Goal: Task Accomplishment & Management: Manage account settings

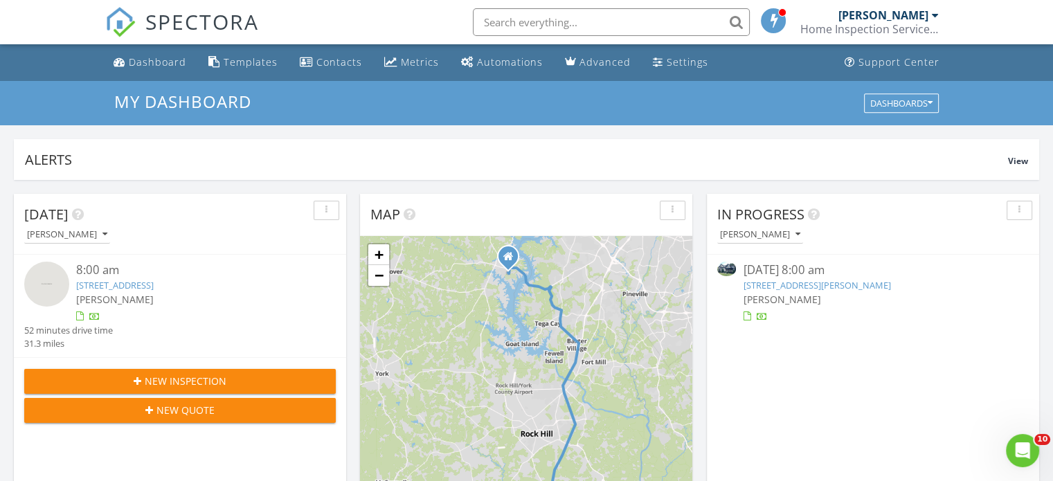
scroll to position [1281, 1074]
click at [417, 66] on div "Metrics" at bounding box center [420, 61] width 38 height 13
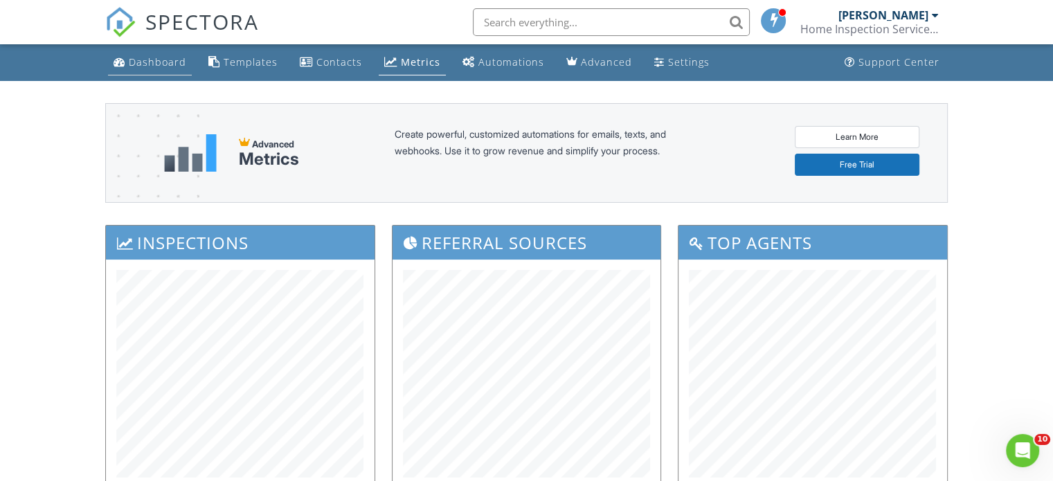
click at [150, 64] on div "Dashboard" at bounding box center [157, 61] width 57 height 13
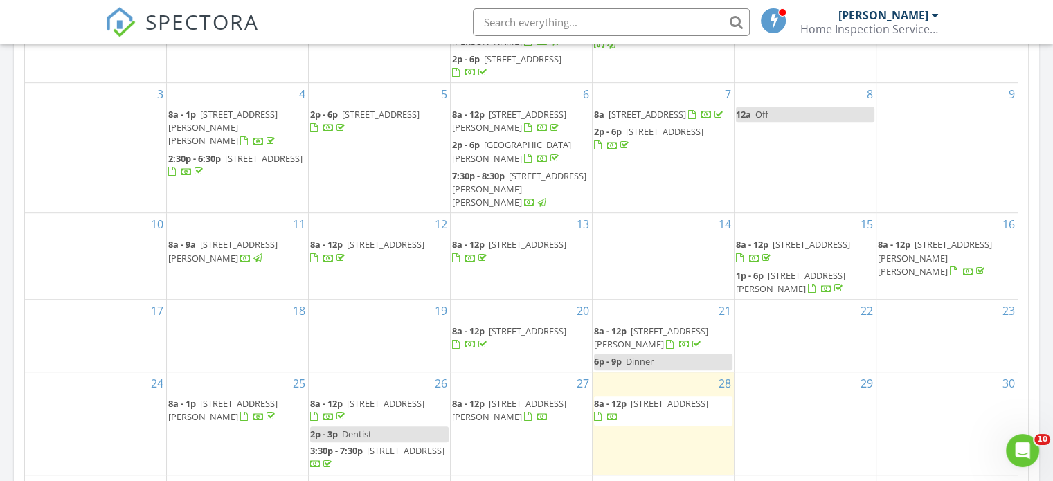
scroll to position [41, 0]
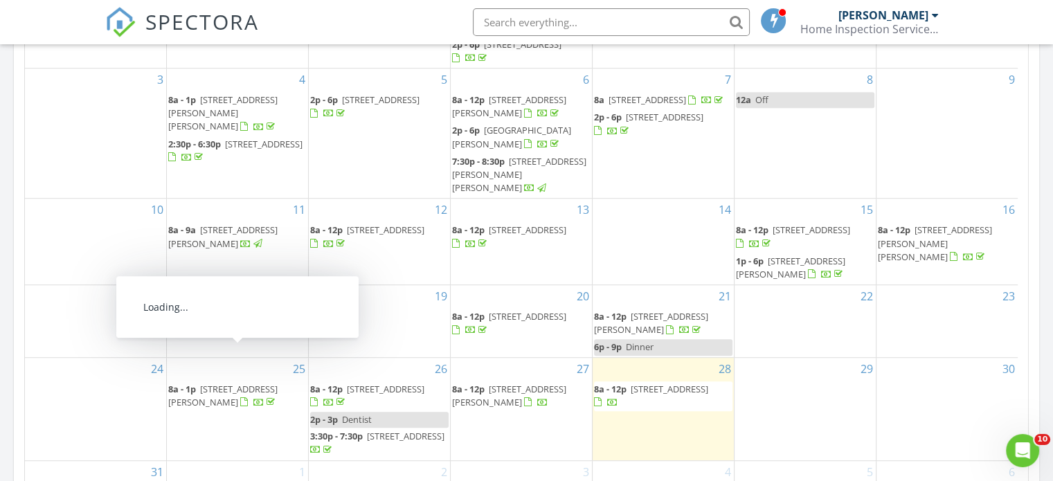
click at [264, 383] on span "1024 Westover Cir, Rock Hill 29732" at bounding box center [222, 396] width 109 height 26
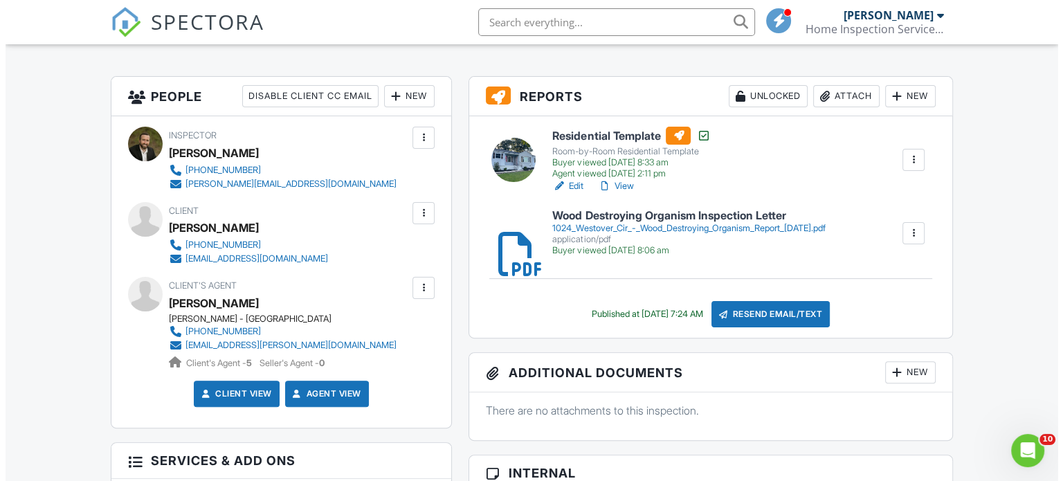
scroll to position [346, 0]
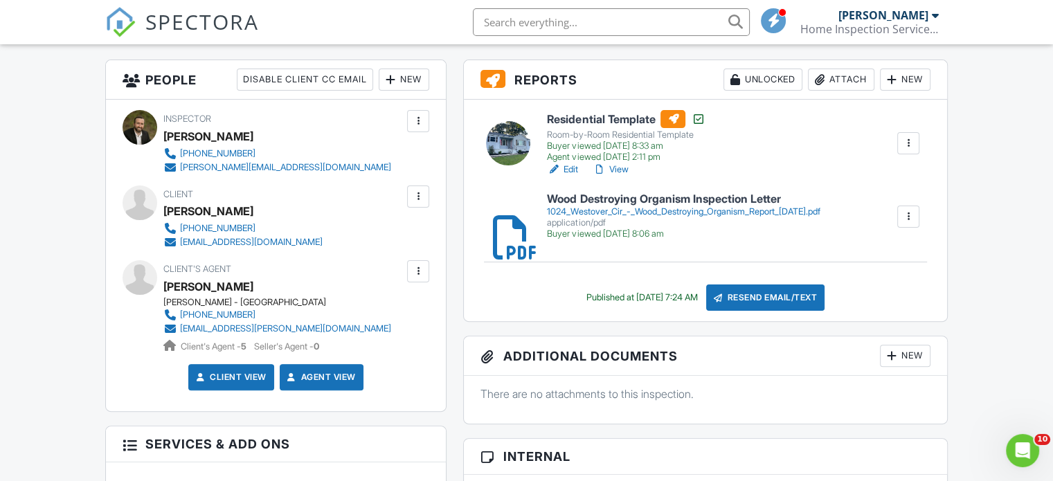
click at [849, 82] on div "Attach" at bounding box center [841, 80] width 66 height 22
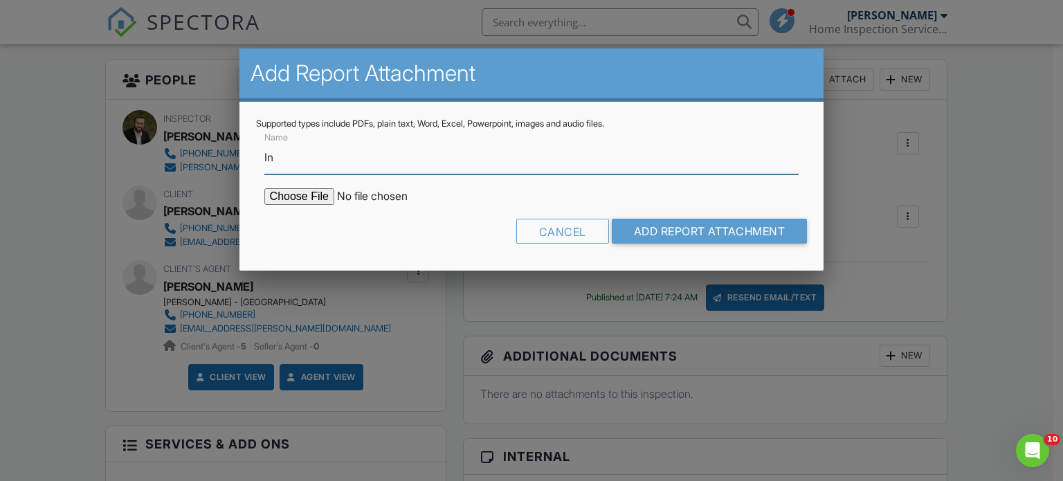
type input "Indoor Air Quality Inspection Report"
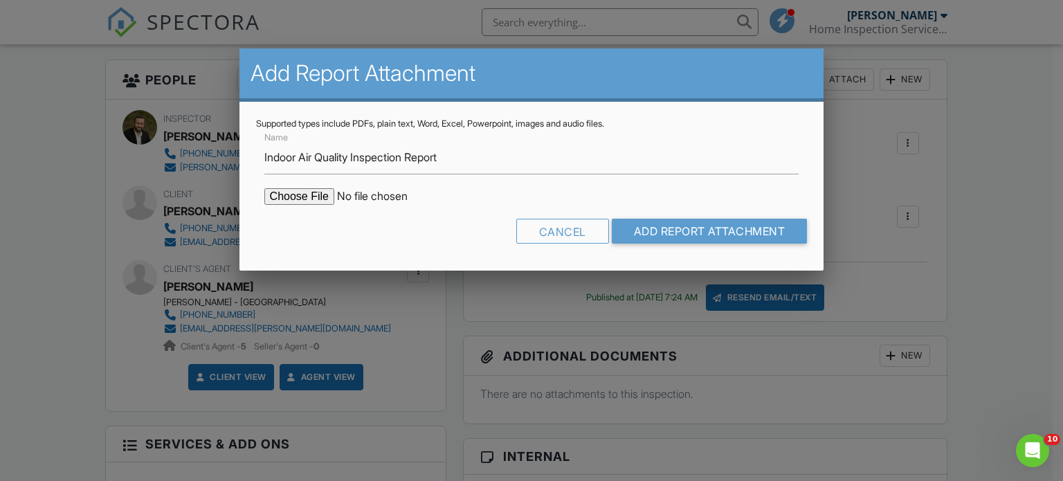
click at [313, 199] on input "file" at bounding box center [381, 196] width 235 height 17
click at [290, 197] on input "file" at bounding box center [381, 196] width 235 height 17
type input "C:\fakepath\1024 Westover Cir - Indoor Air Quality Expanded Fungal Report 8.28.…"
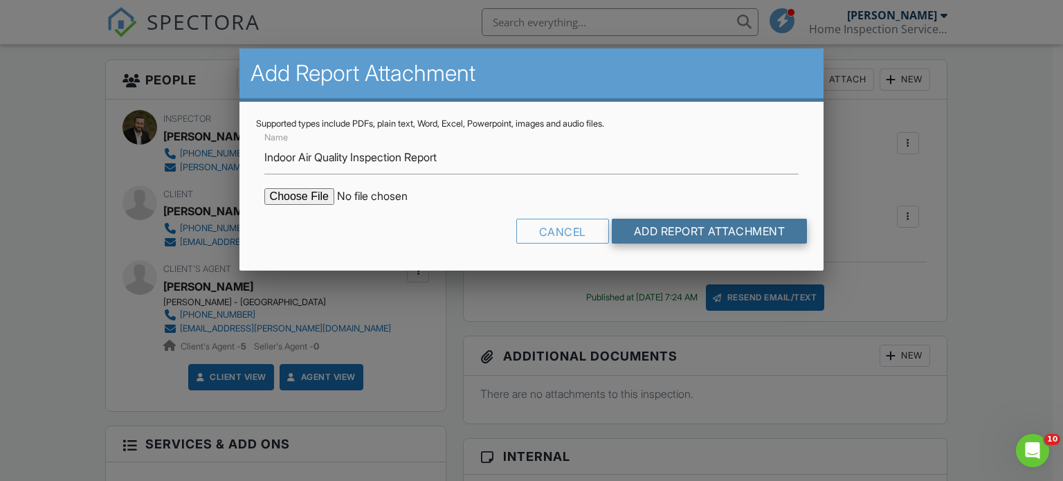
click at [726, 229] on input "Add Report Attachment" at bounding box center [710, 231] width 196 height 25
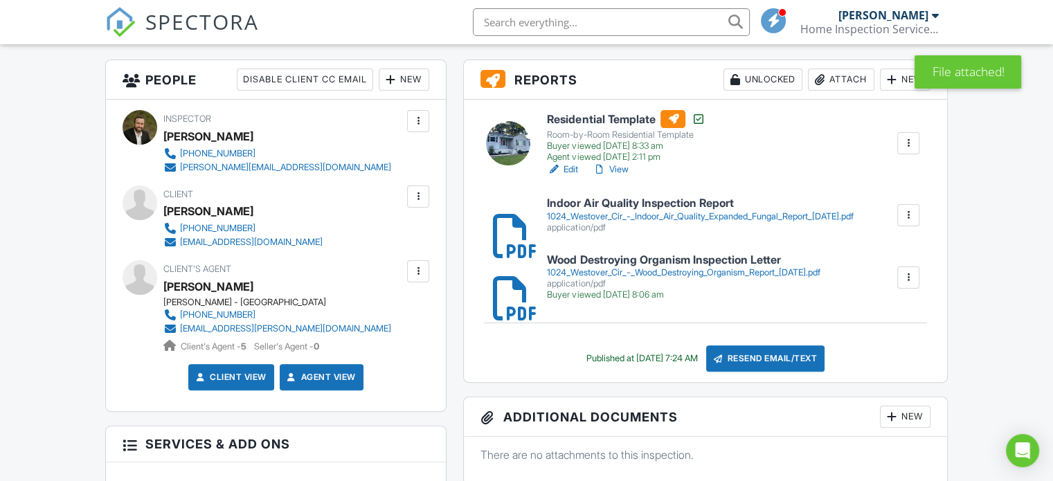
click at [790, 359] on div "Resend Email/Text" at bounding box center [765, 358] width 119 height 26
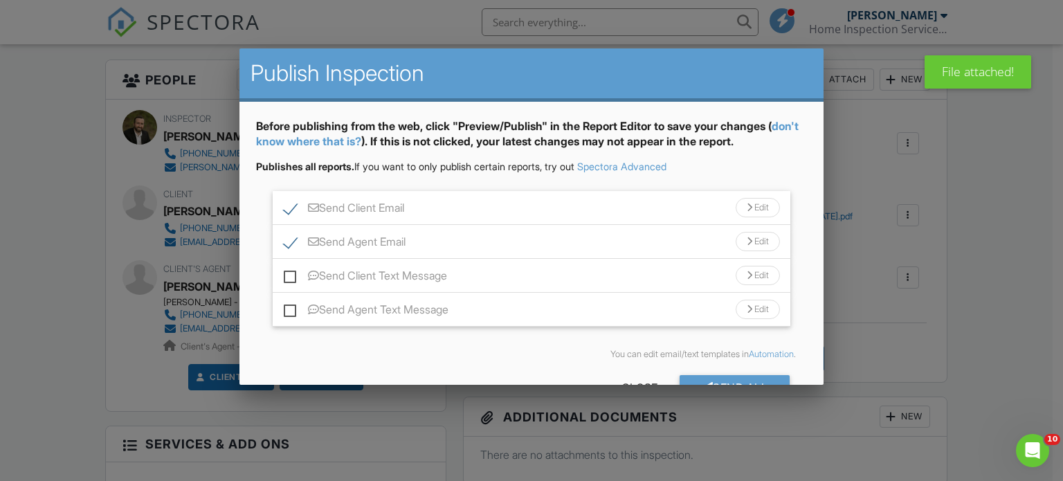
click at [755, 212] on div "Edit" at bounding box center [758, 207] width 44 height 19
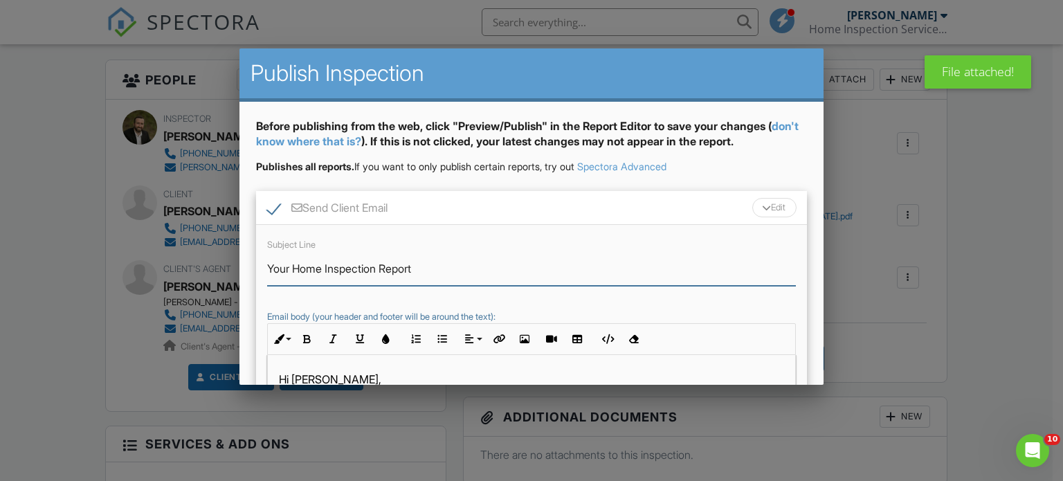
click at [321, 265] on input "Your Home Inspection Report" at bounding box center [532, 269] width 530 height 34
drag, startPoint x: 323, startPoint y: 267, endPoint x: 294, endPoint y: 272, distance: 30.3
click at [294, 272] on input "Your Home Inspection Report" at bounding box center [532, 269] width 530 height 34
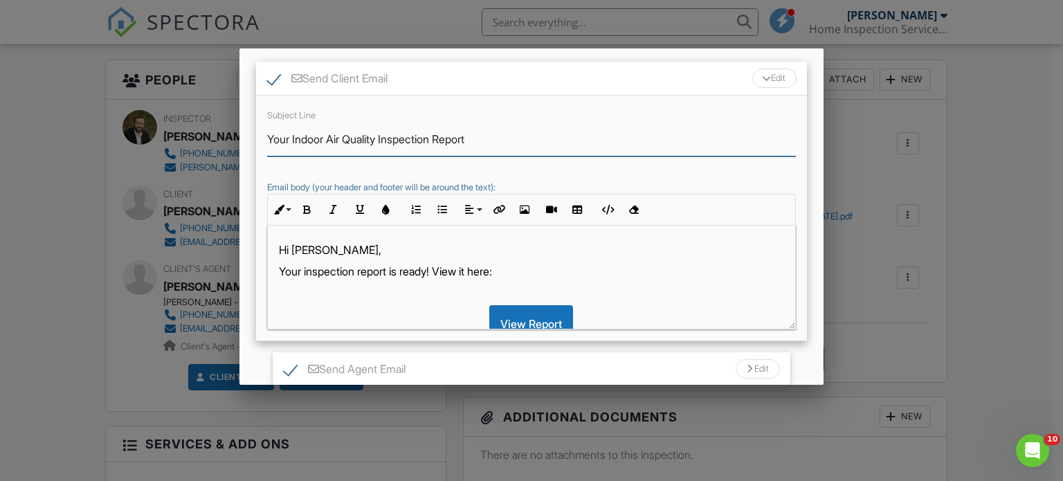
scroll to position [138, 0]
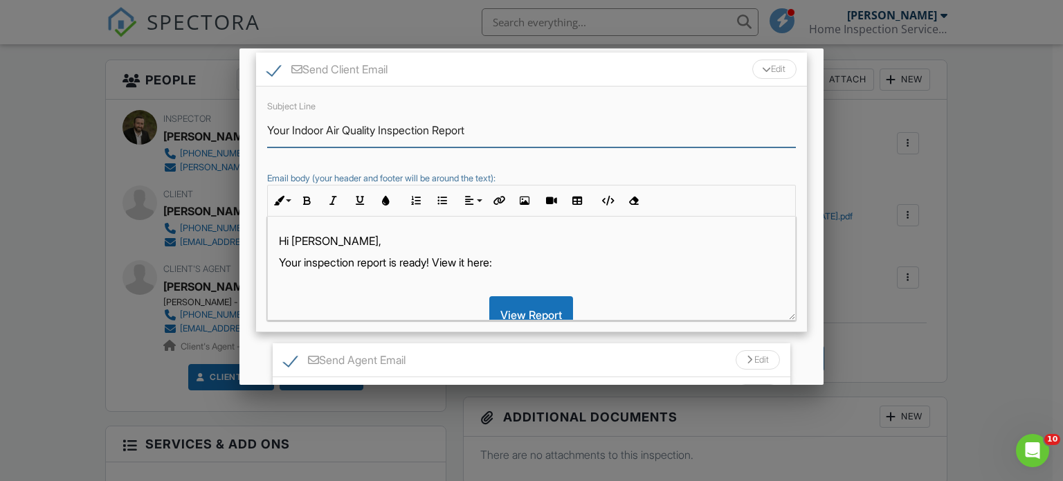
type input "Your Indoor Air Quality Inspection Report"
click at [762, 70] on div at bounding box center [766, 70] width 9 height 6
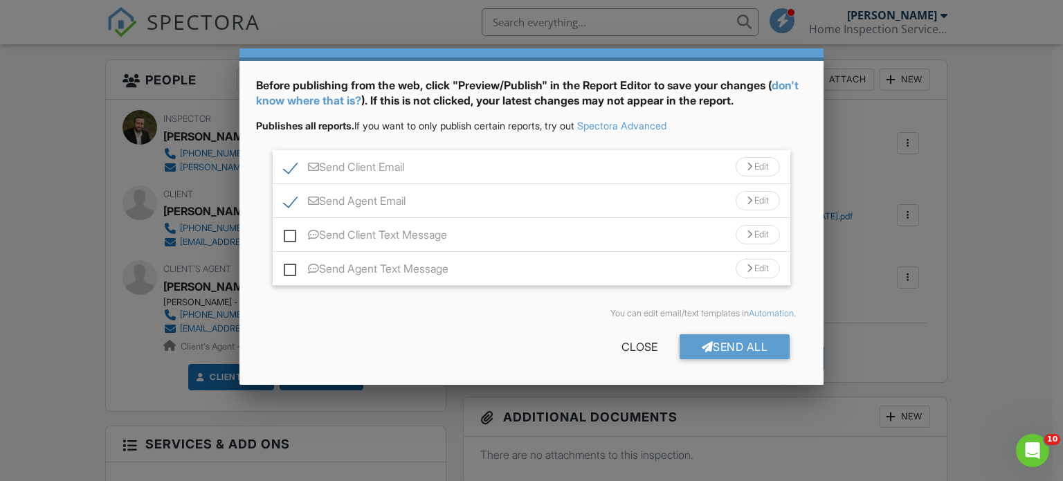
click at [747, 204] on div at bounding box center [750, 201] width 6 height 9
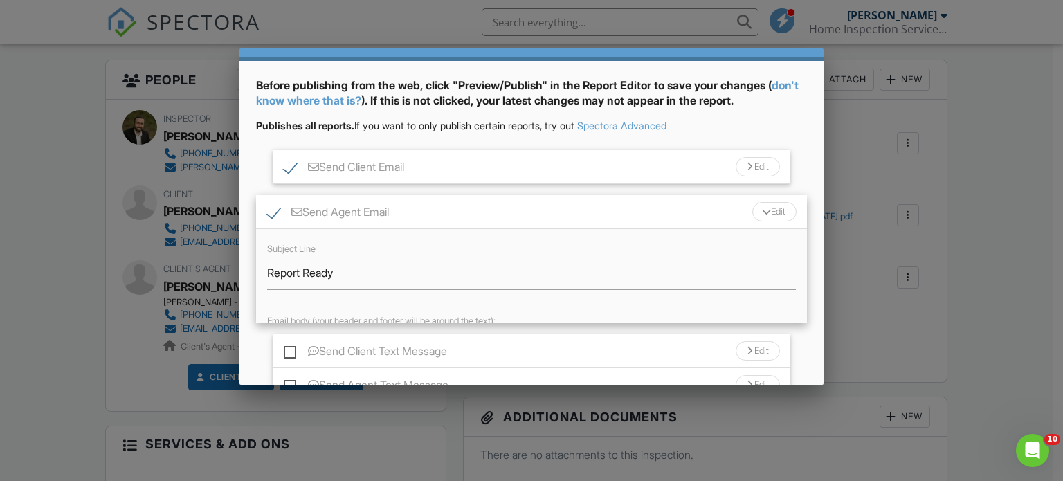
scroll to position [117, 0]
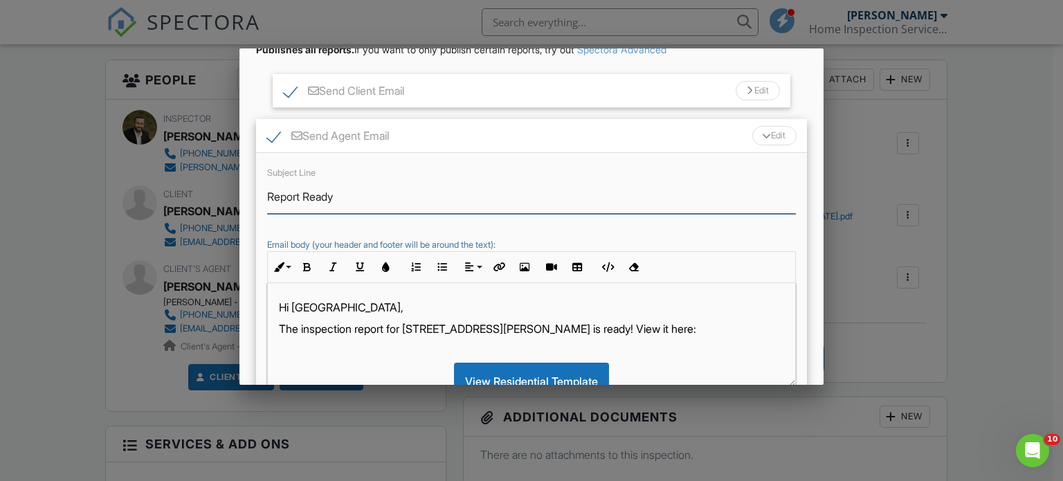
click at [270, 201] on input "Report Ready" at bounding box center [532, 197] width 530 height 34
type input "[STREET_ADDRESS][PERSON_NAME] - Indoor Air Quality Report Ready"
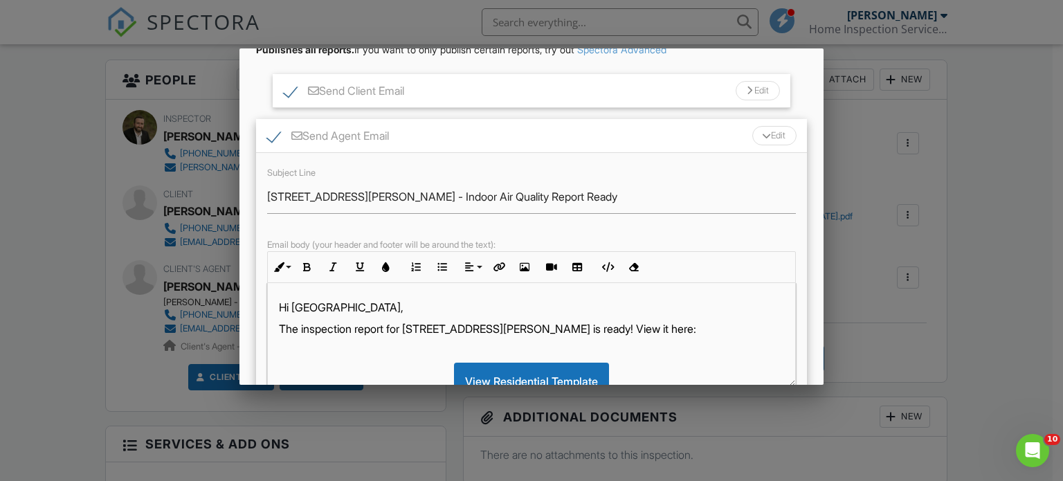
click at [770, 138] on div "Edit" at bounding box center [774, 135] width 44 height 19
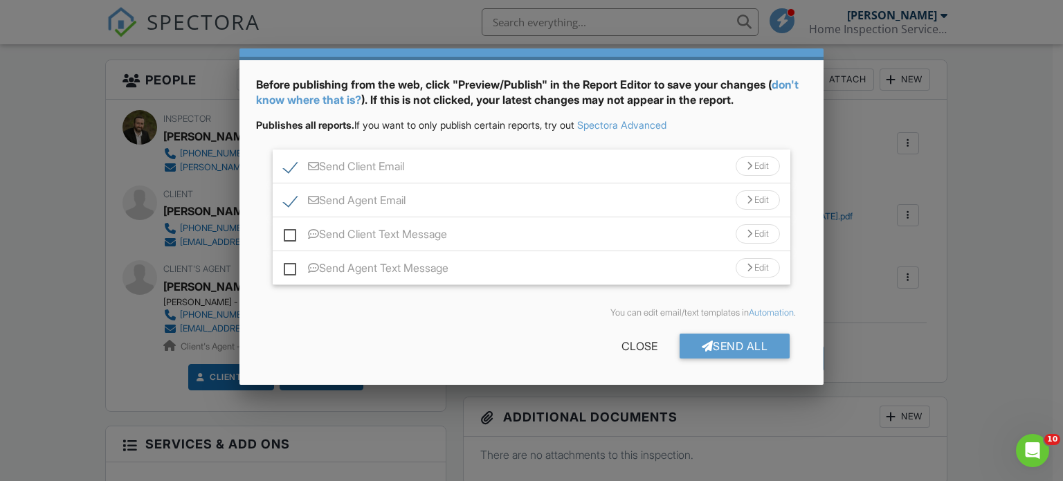
scroll to position [41, 0]
click at [292, 232] on label "Send Client Text Message" at bounding box center [365, 236] width 163 height 17
click at [292, 232] on input "Send Client Text Message" at bounding box center [288, 228] width 9 height 9
checkbox input "true"
click at [289, 267] on label "Send Agent Text Message" at bounding box center [366, 270] width 165 height 17
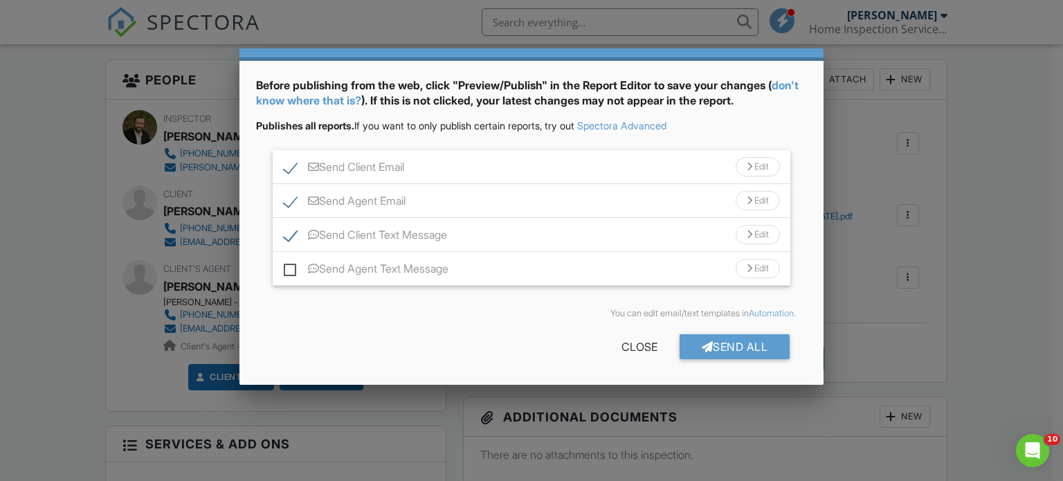
click at [289, 267] on input "Send Agent Text Message" at bounding box center [288, 262] width 9 height 9
checkbox input "true"
click at [750, 233] on div "Edit" at bounding box center [758, 234] width 44 height 19
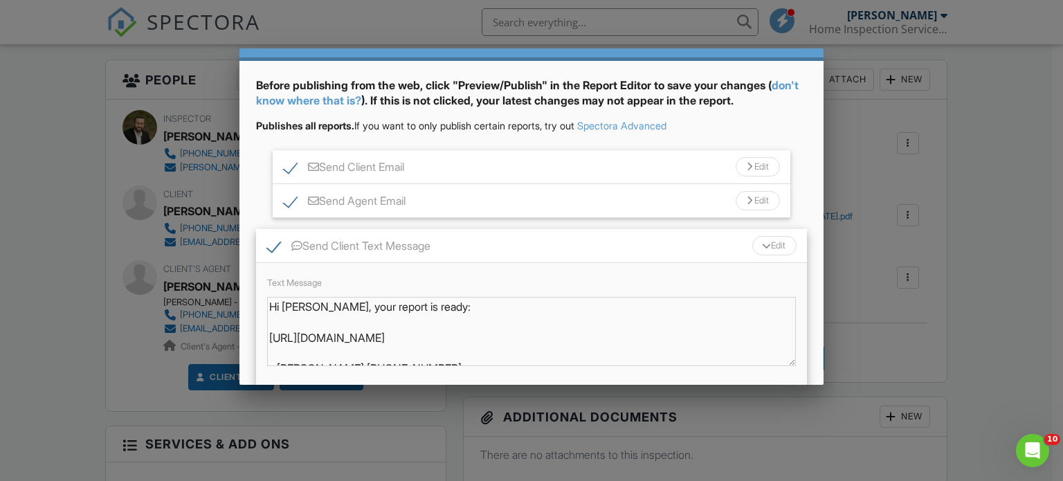
scroll to position [110, 0]
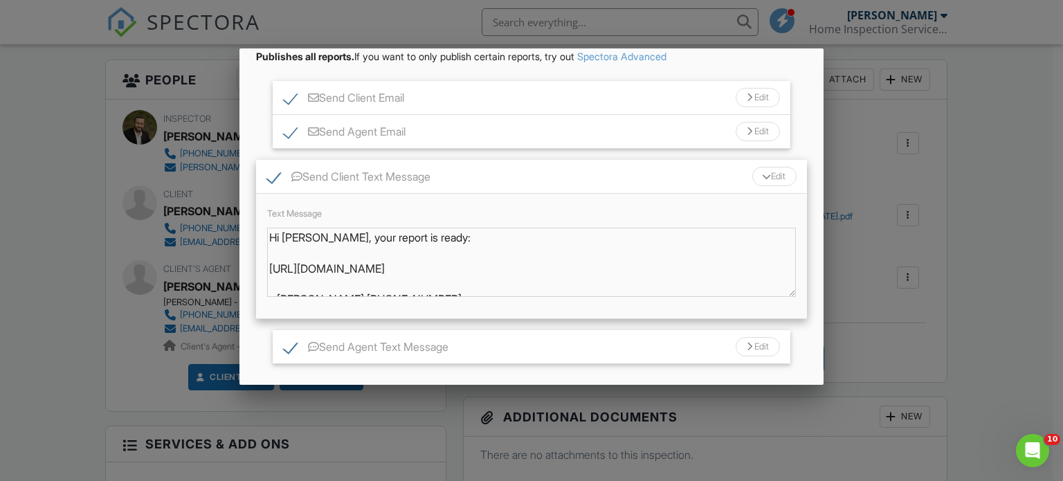
click at [768, 180] on div "Edit" at bounding box center [774, 176] width 44 height 19
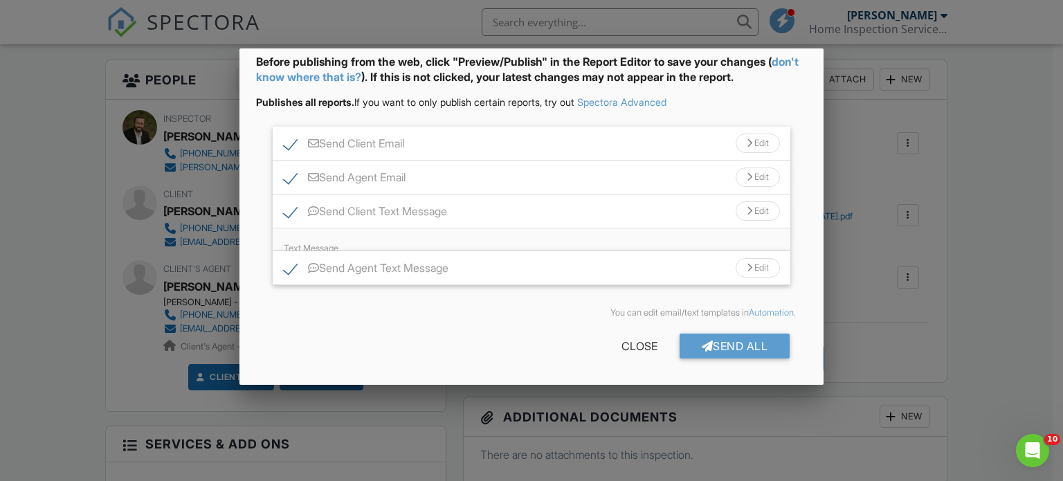
scroll to position [41, 0]
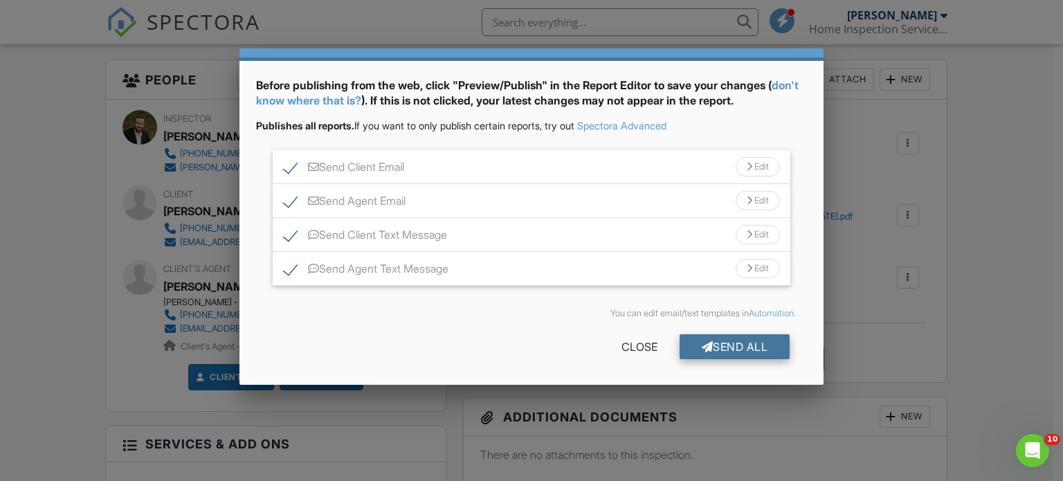
click at [759, 351] on div "Send All" at bounding box center [735, 346] width 111 height 25
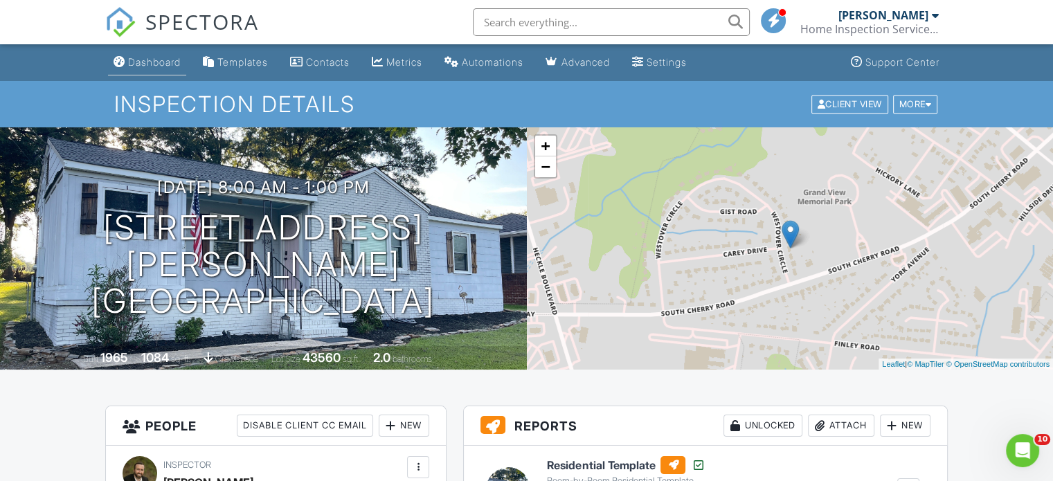
click at [162, 71] on link "Dashboard" at bounding box center [147, 63] width 78 height 26
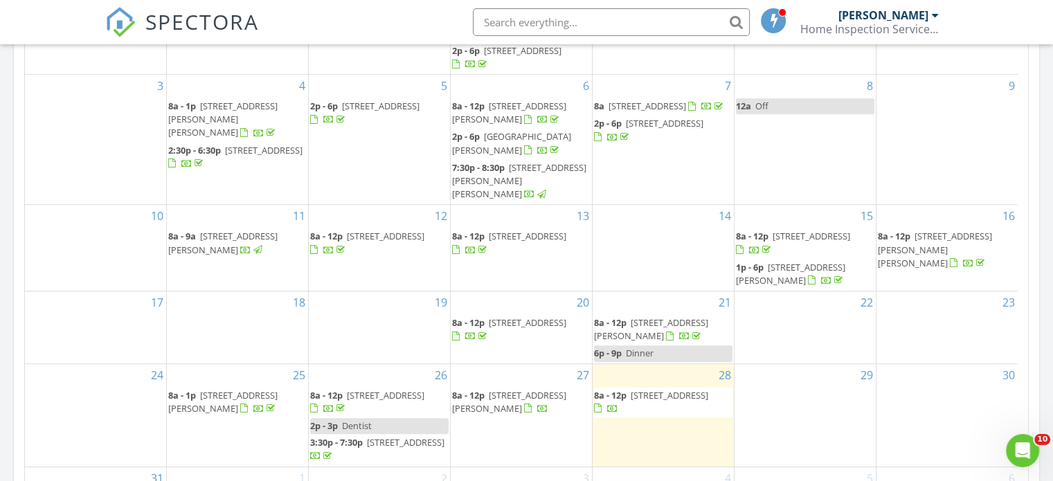
scroll to position [831, 0]
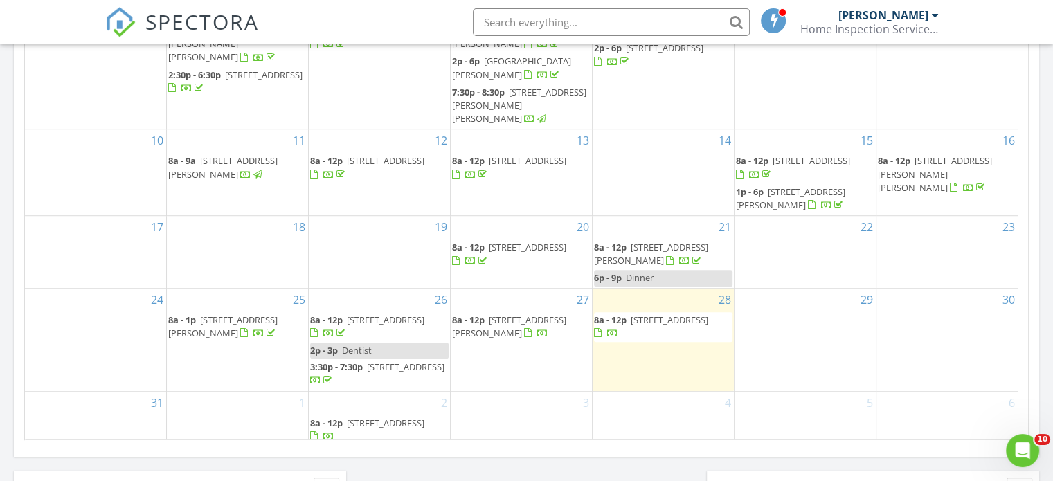
click at [506, 314] on span "546 Little Cove Lane, Lake Wylie 29710" at bounding box center [509, 327] width 114 height 26
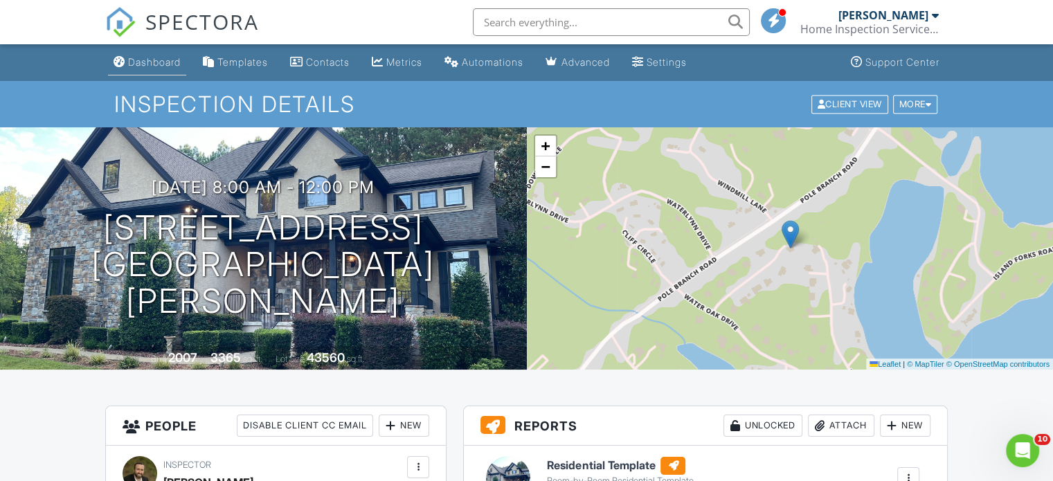
click at [146, 66] on div "Dashboard" at bounding box center [154, 62] width 53 height 12
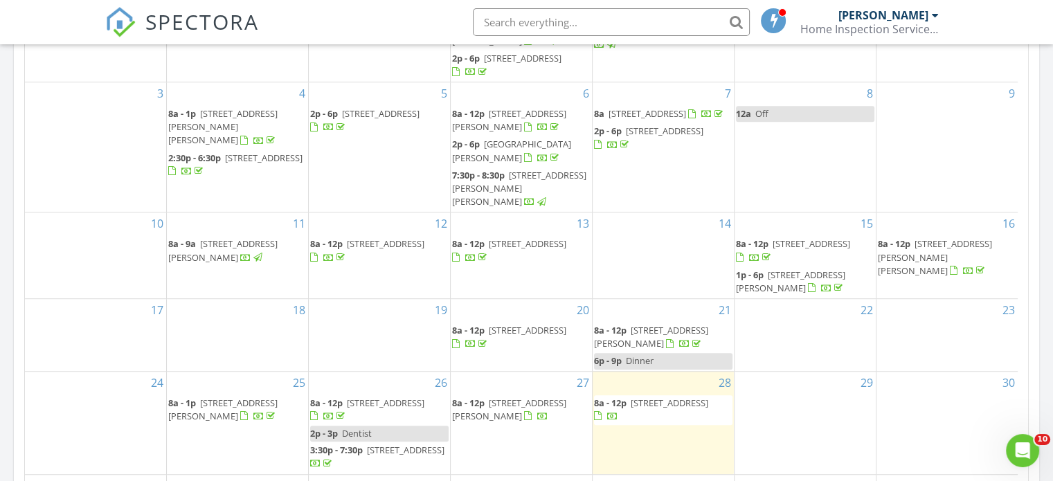
scroll to position [831, 0]
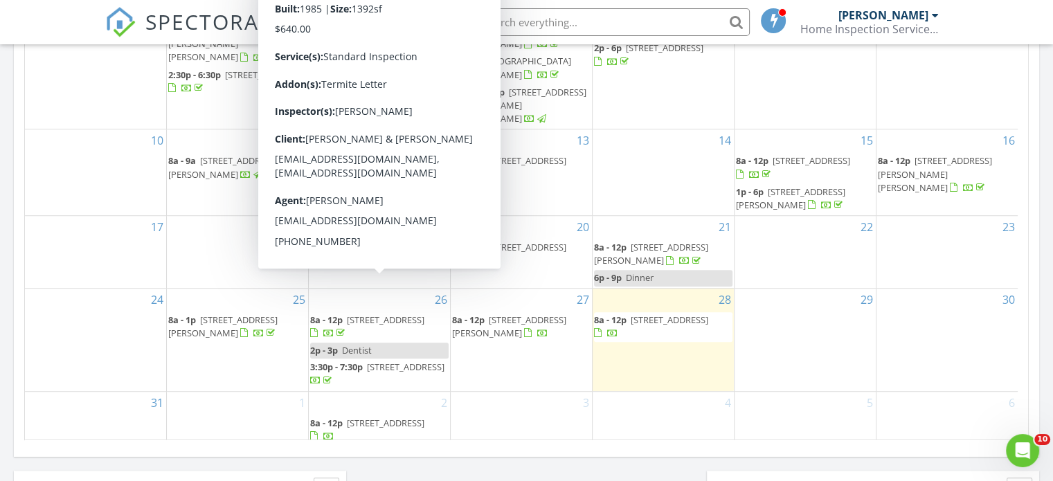
click at [359, 314] on span "[STREET_ADDRESS]" at bounding box center [386, 320] width 78 height 12
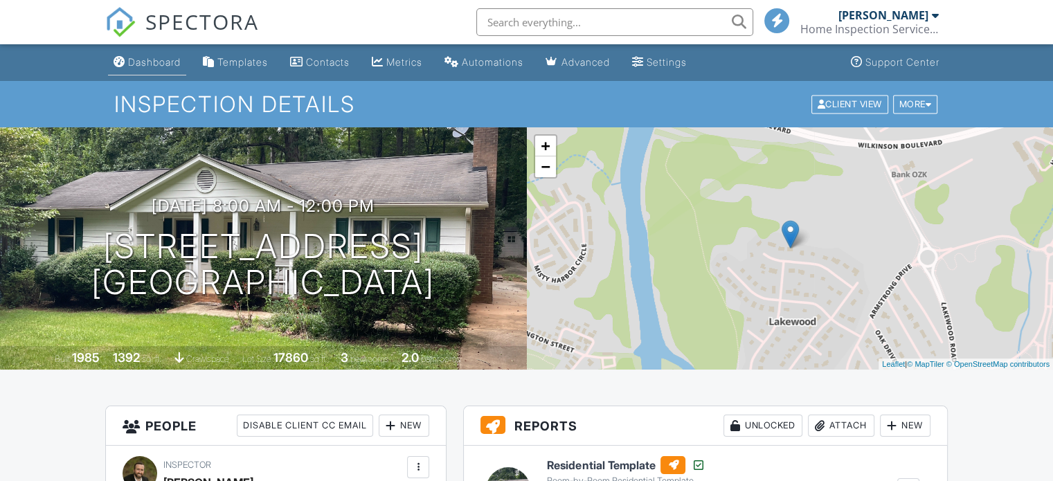
click at [160, 66] on div "Dashboard" at bounding box center [154, 62] width 53 height 12
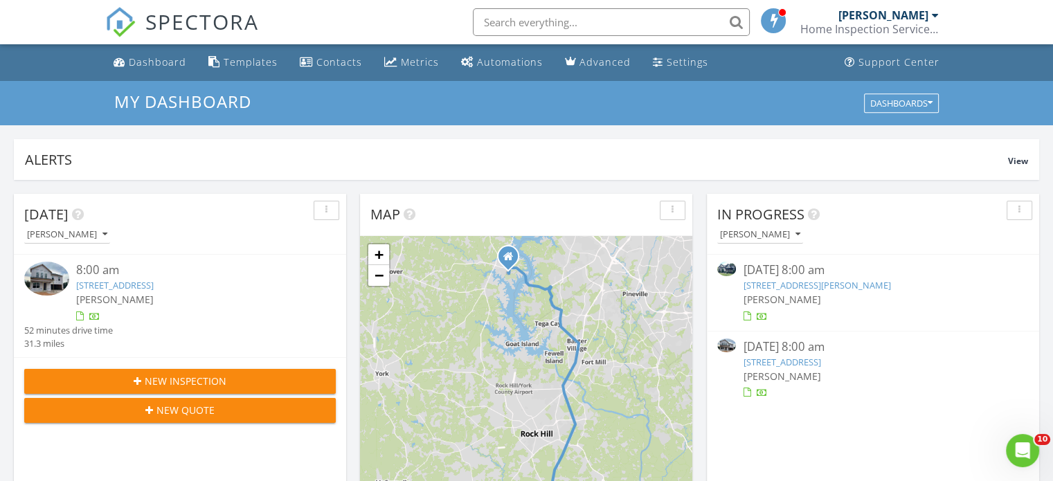
click at [890, 285] on link "546 Little Cove Lane, Lake Wylie, SC 29710" at bounding box center [816, 285] width 147 height 12
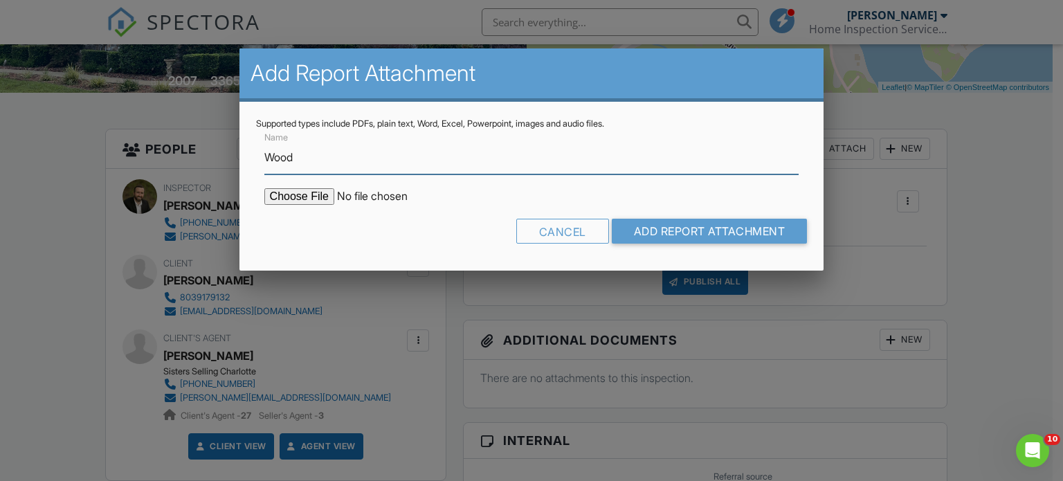
type input "Wood Destroying Organism Inspection Letter"
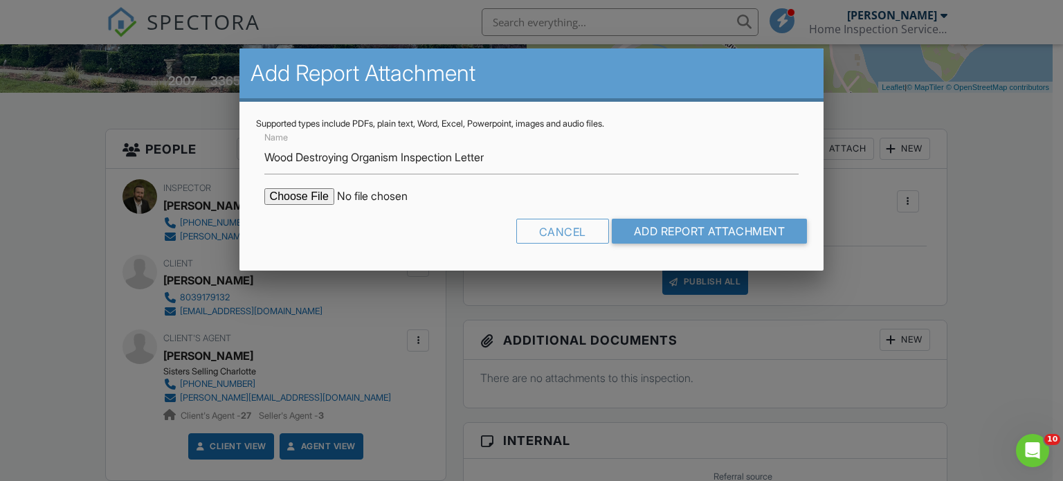
click at [304, 195] on input "file" at bounding box center [381, 196] width 235 height 17
type input "C:\fakepath\546 Little Cove Ln - Termite Letter 8.28.25.pdf"
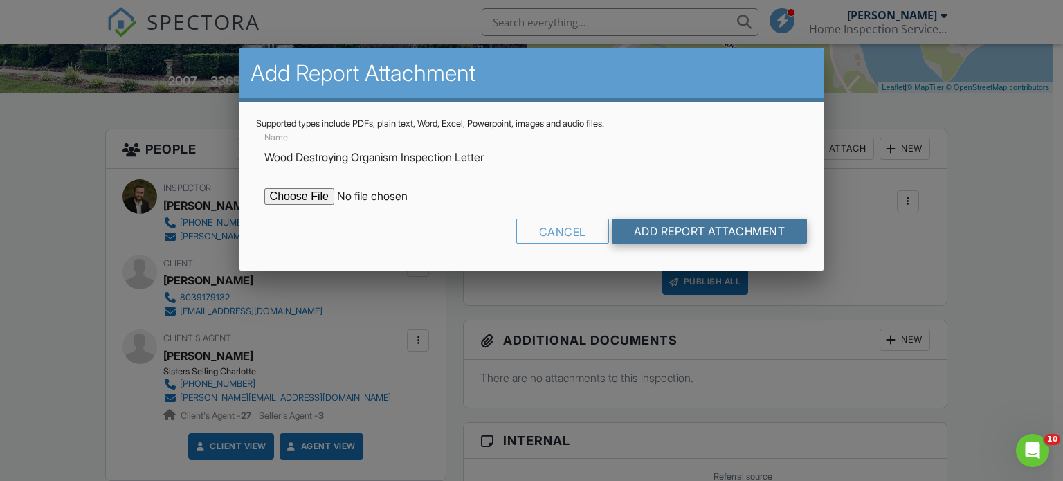
click at [713, 232] on input "Add Report Attachment" at bounding box center [710, 231] width 196 height 25
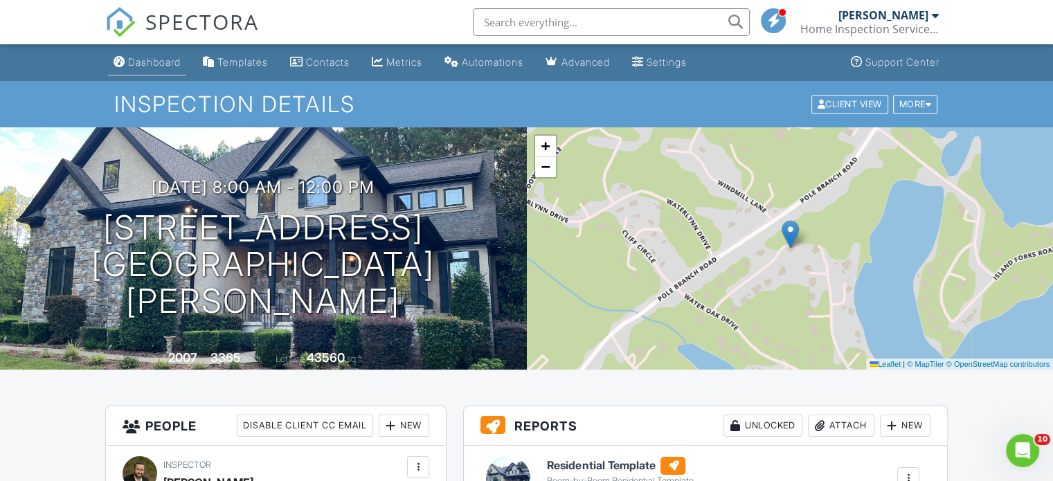
click at [181, 67] on div "Dashboard" at bounding box center [154, 62] width 53 height 12
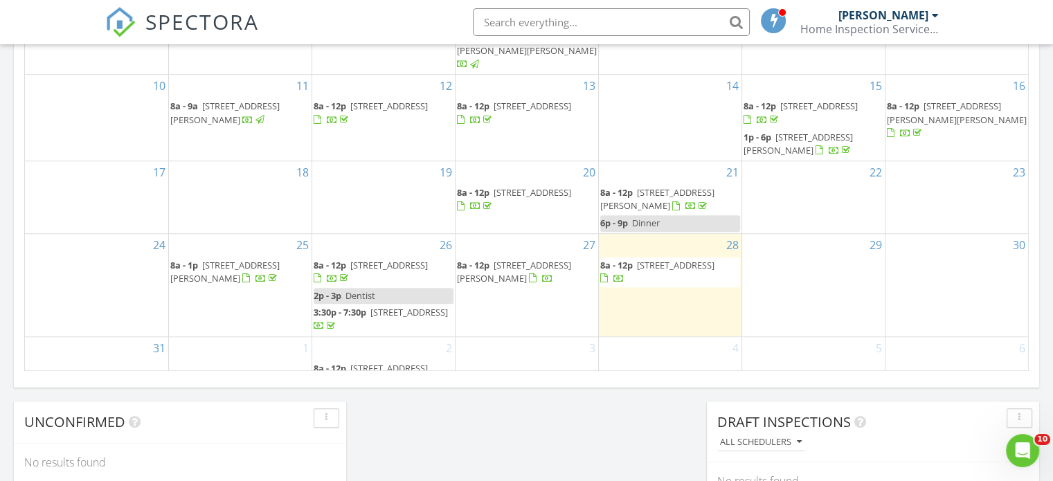
scroll to position [41, 0]
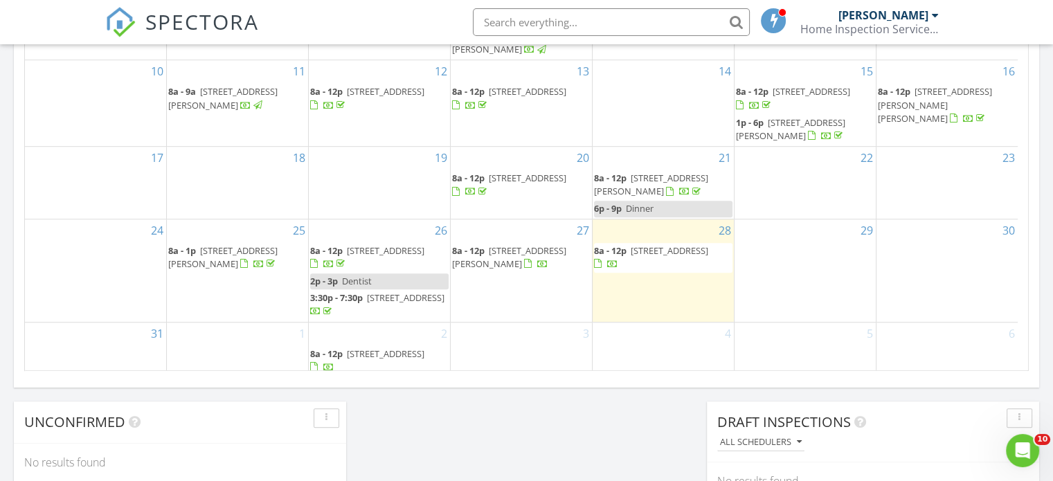
click at [263, 244] on span "[STREET_ADDRESS][PERSON_NAME]" at bounding box center [222, 257] width 109 height 26
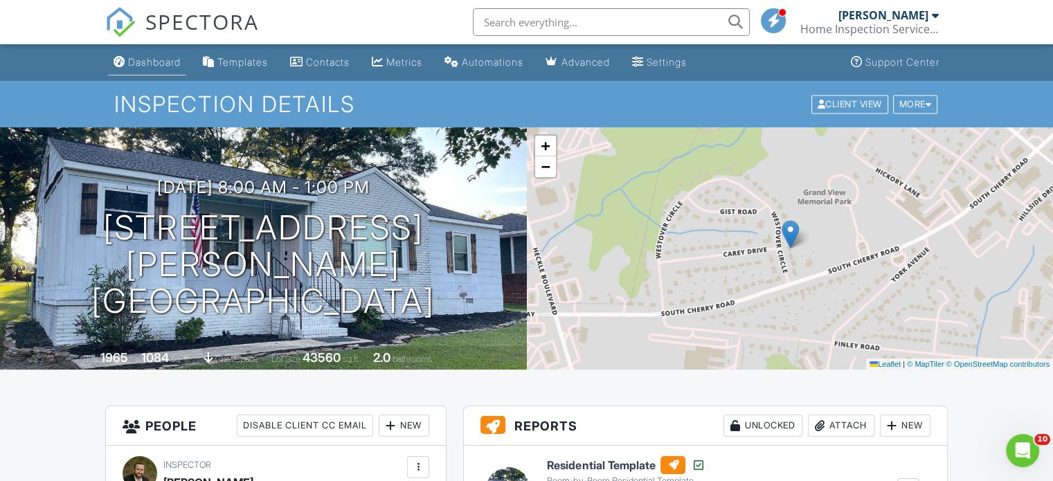
click at [169, 60] on div "Dashboard" at bounding box center [154, 62] width 53 height 12
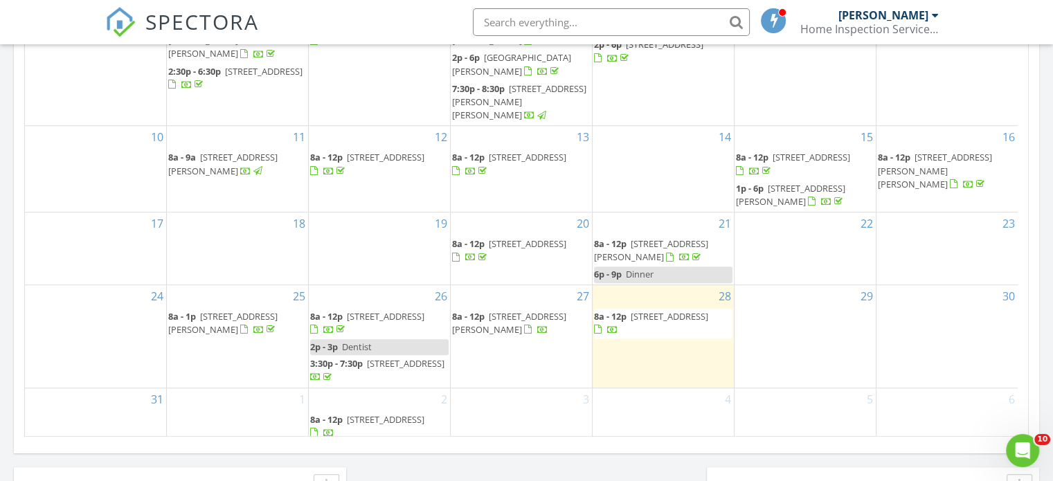
scroll to position [900, 0]
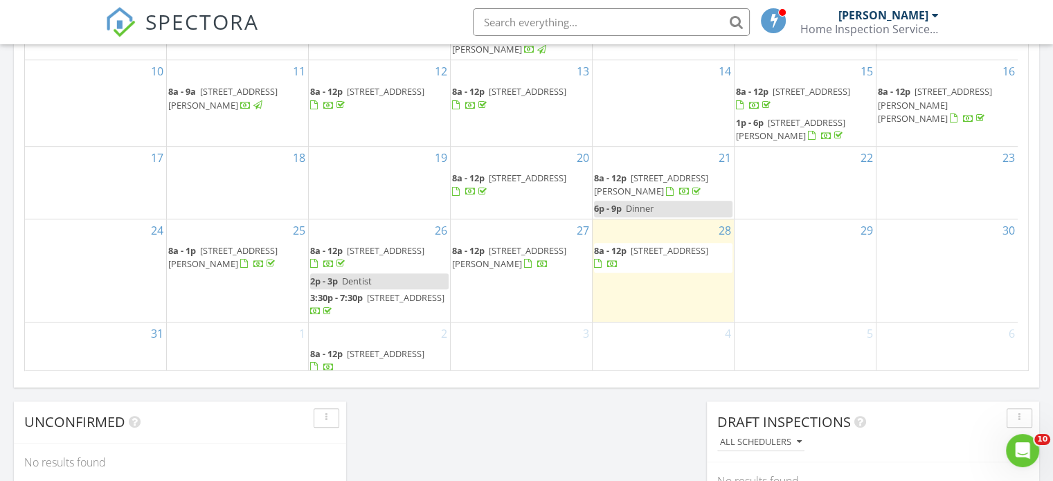
click at [256, 244] on span "[STREET_ADDRESS][PERSON_NAME]" at bounding box center [222, 257] width 109 height 26
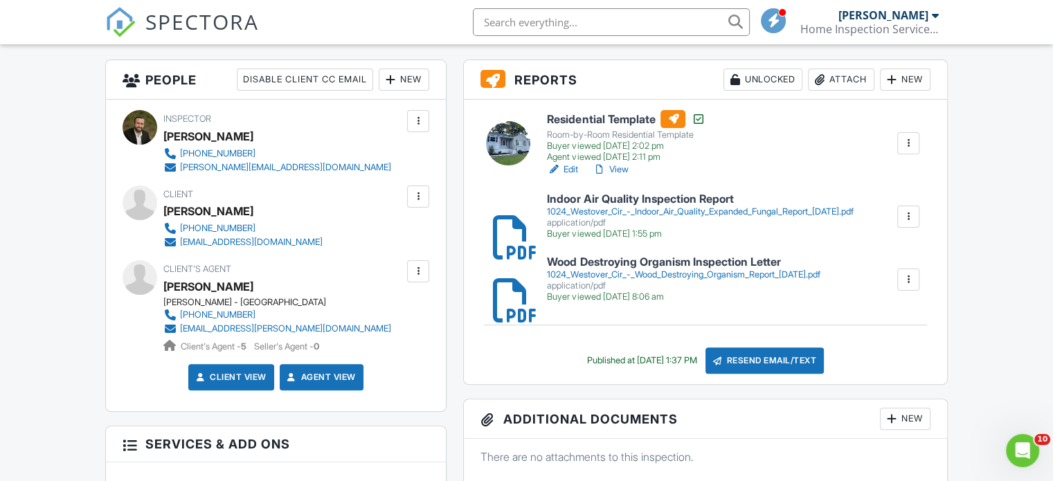
click at [698, 210] on div "1024_Westover_Cir_-_Indoor_Air_Quality_Expanded_Fungal_Report_[DATE].pdf" at bounding box center [700, 211] width 306 height 11
click at [631, 116] on h6 "Residential Template" at bounding box center [626, 119] width 158 height 18
